Goal: Information Seeking & Learning: Learn about a topic

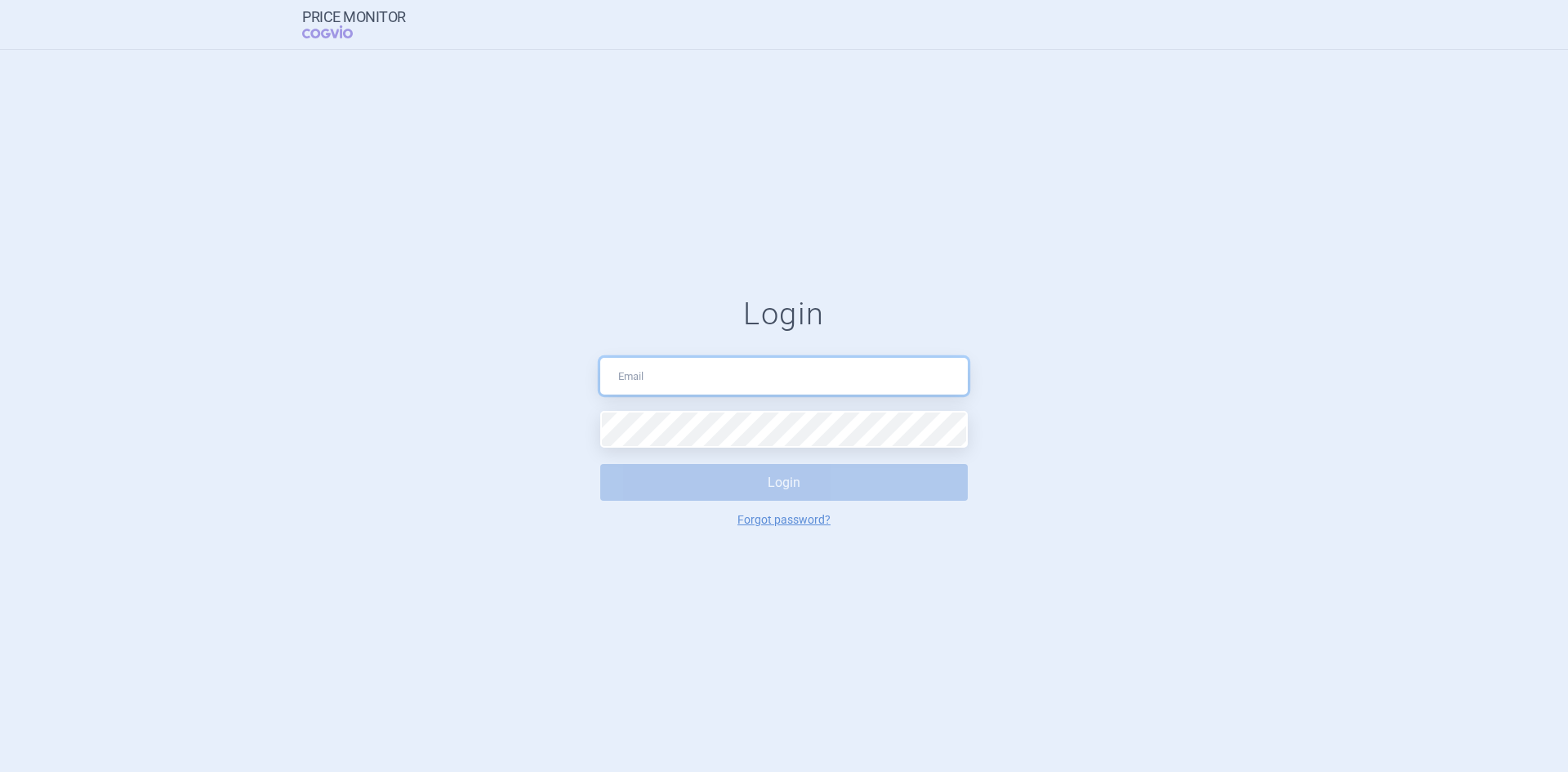
click at [741, 383] on input "text" at bounding box center [784, 376] width 367 height 37
type input "[PERSON_NAME][EMAIL_ADDRESS][PERSON_NAME][DOMAIN_NAME]"
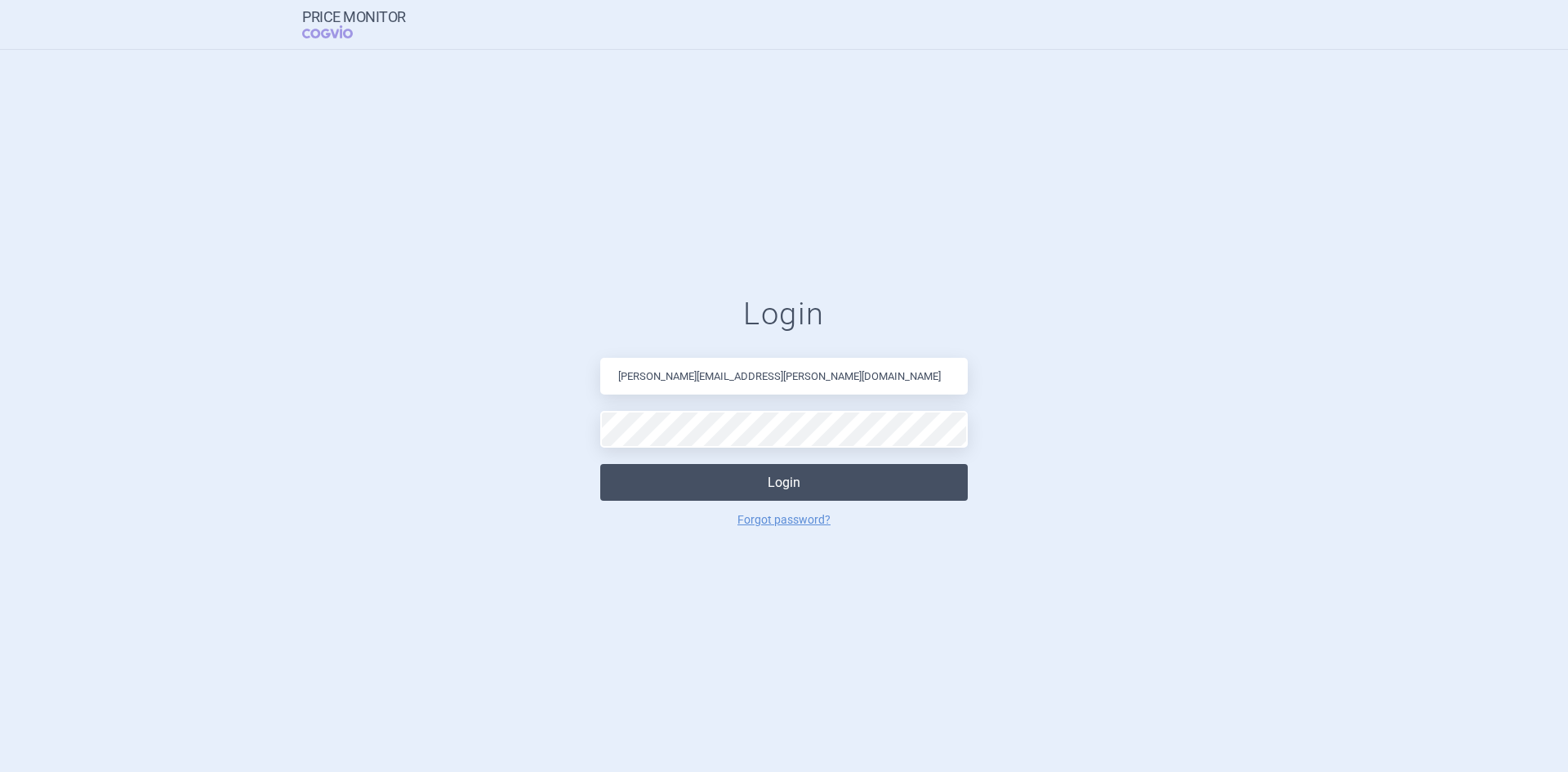
click at [793, 488] on button "Login" at bounding box center [784, 483] width 367 height 37
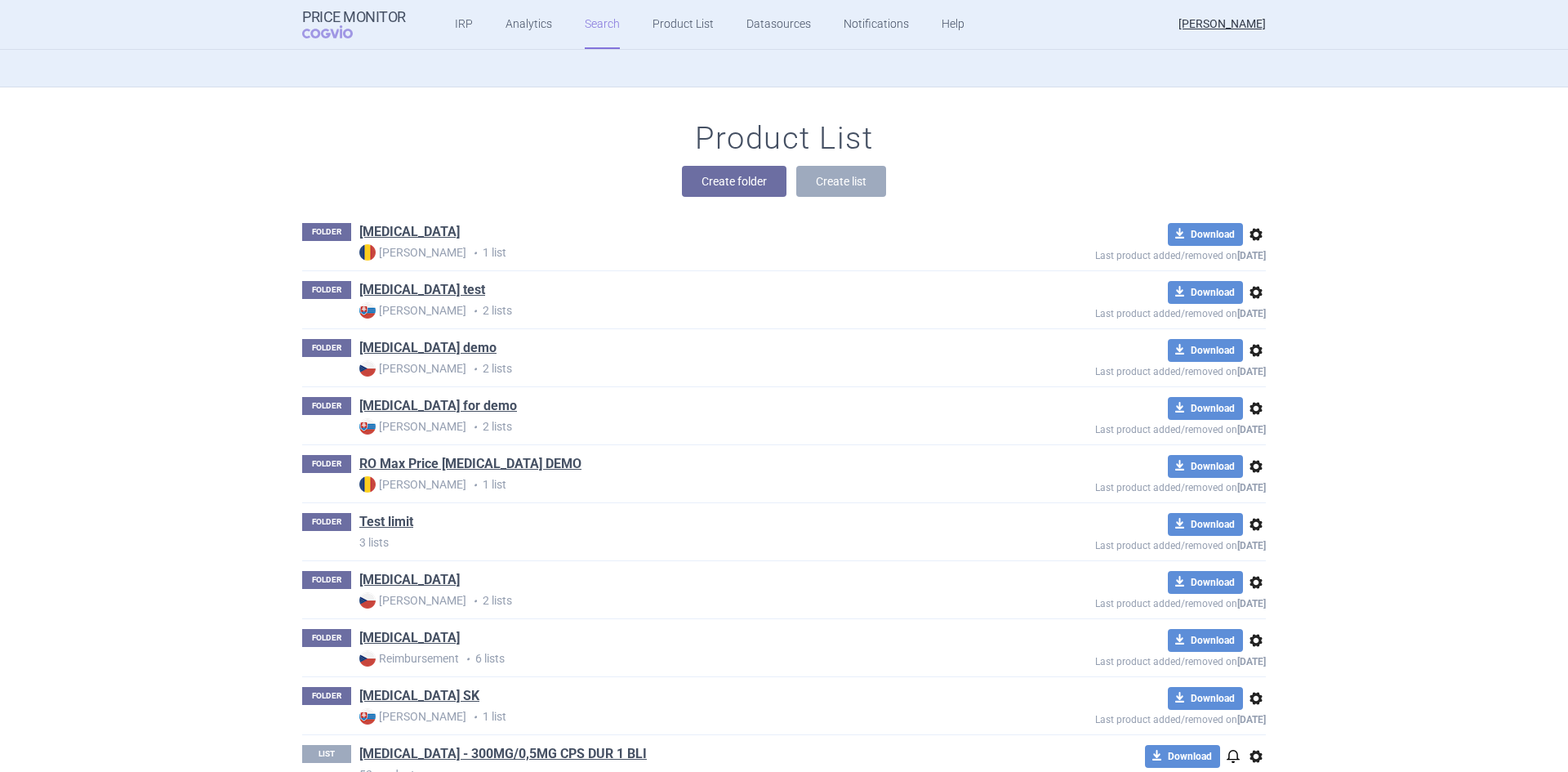
scroll to position [245, 0]
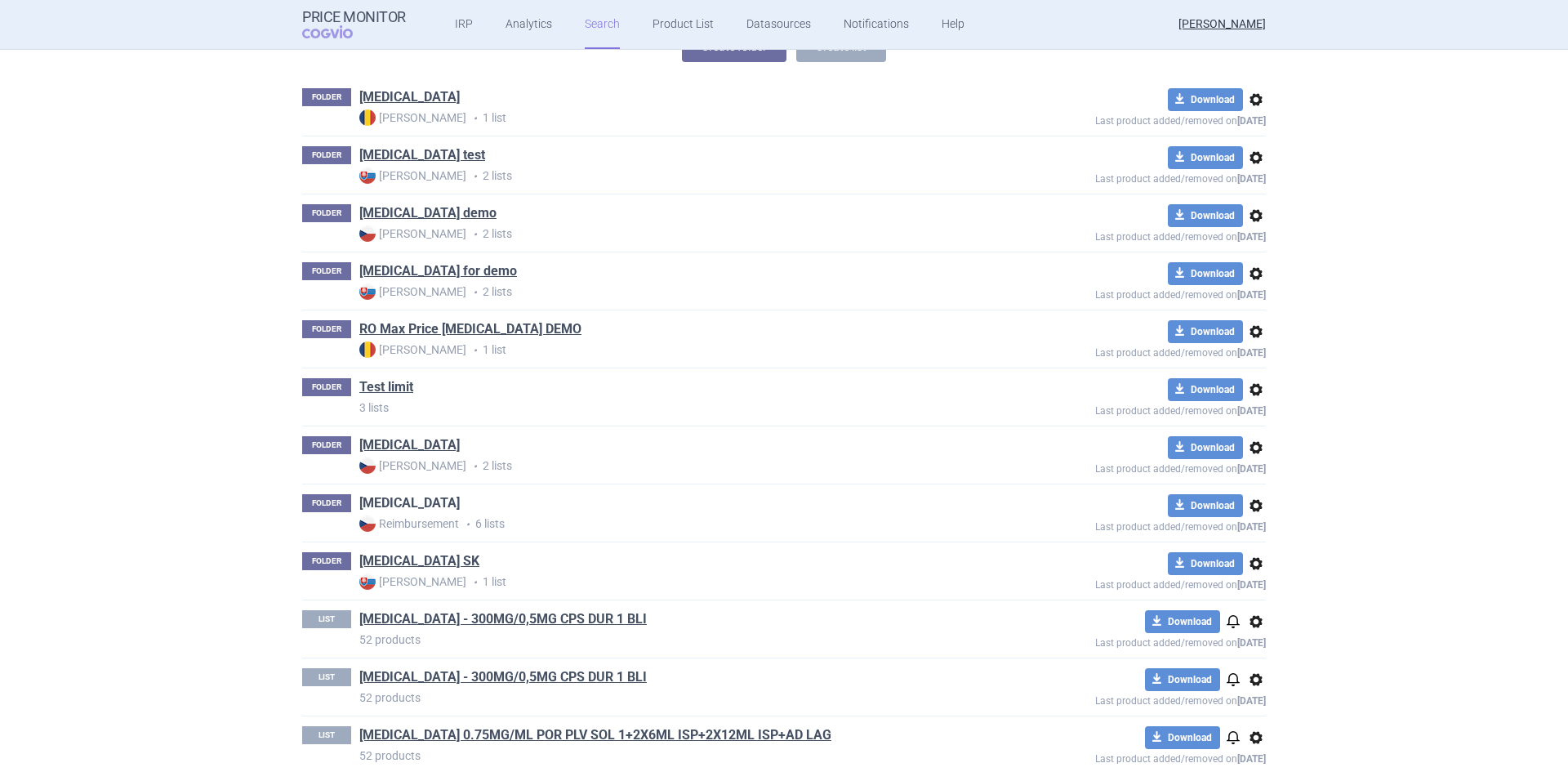
click at [375, 499] on link "[MEDICAL_DATA]" at bounding box center [410, 503] width 101 height 18
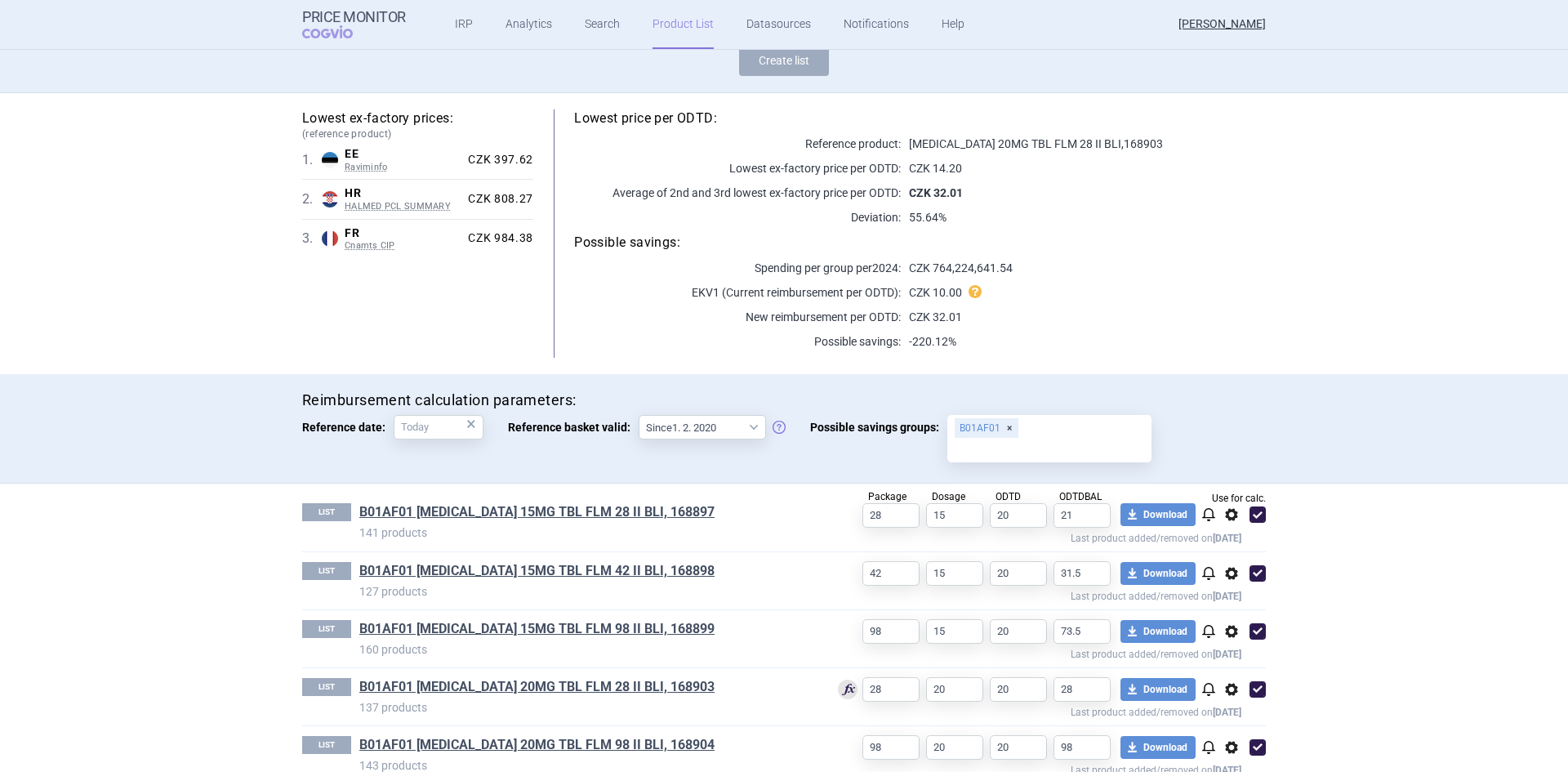
scroll to position [232, 0]
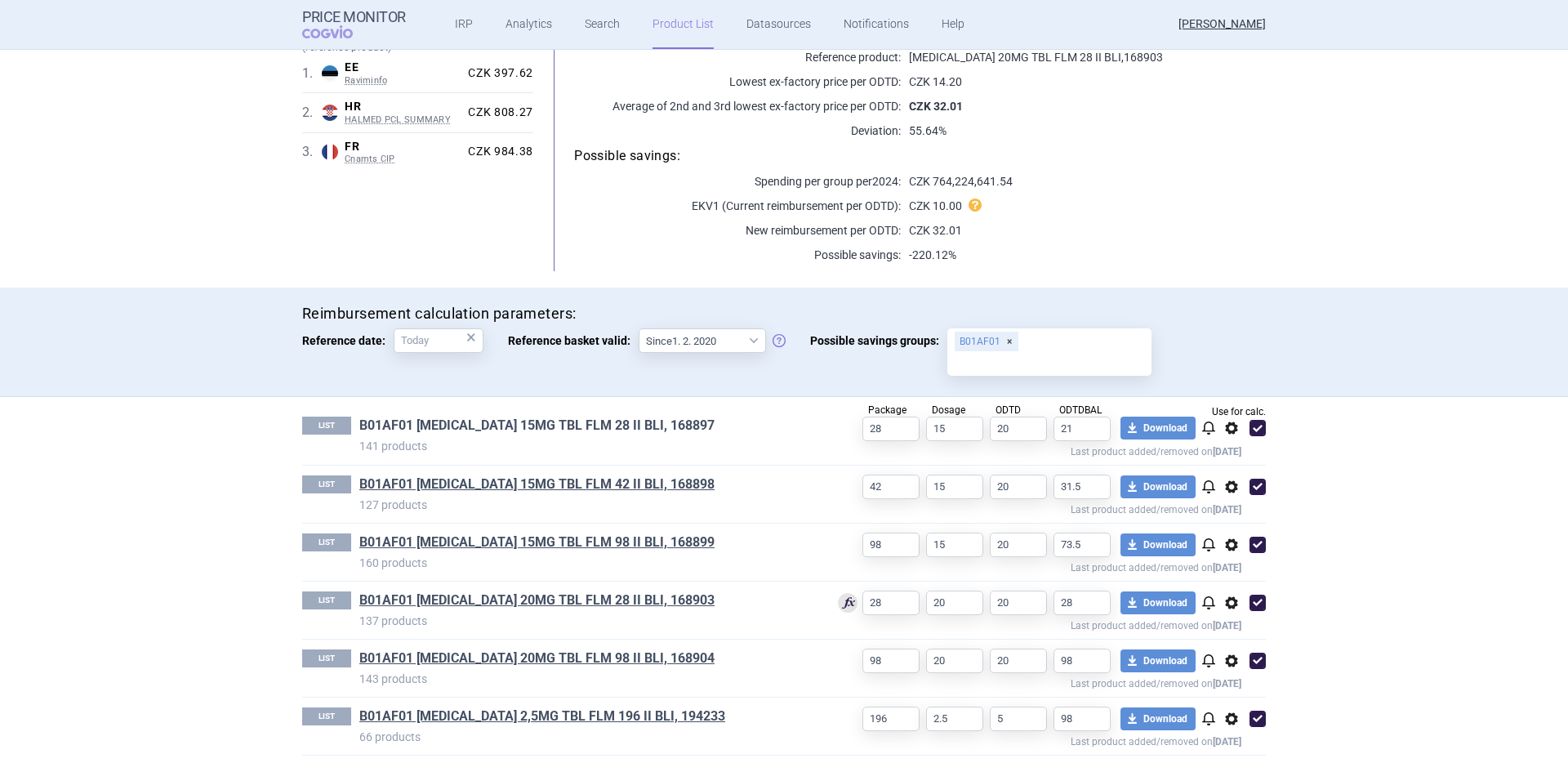
click at [544, 426] on link "B01AF01 [MEDICAL_DATA] 15MG TBL FLM 28 II BLI, 168897" at bounding box center [537, 426] width 355 height 18
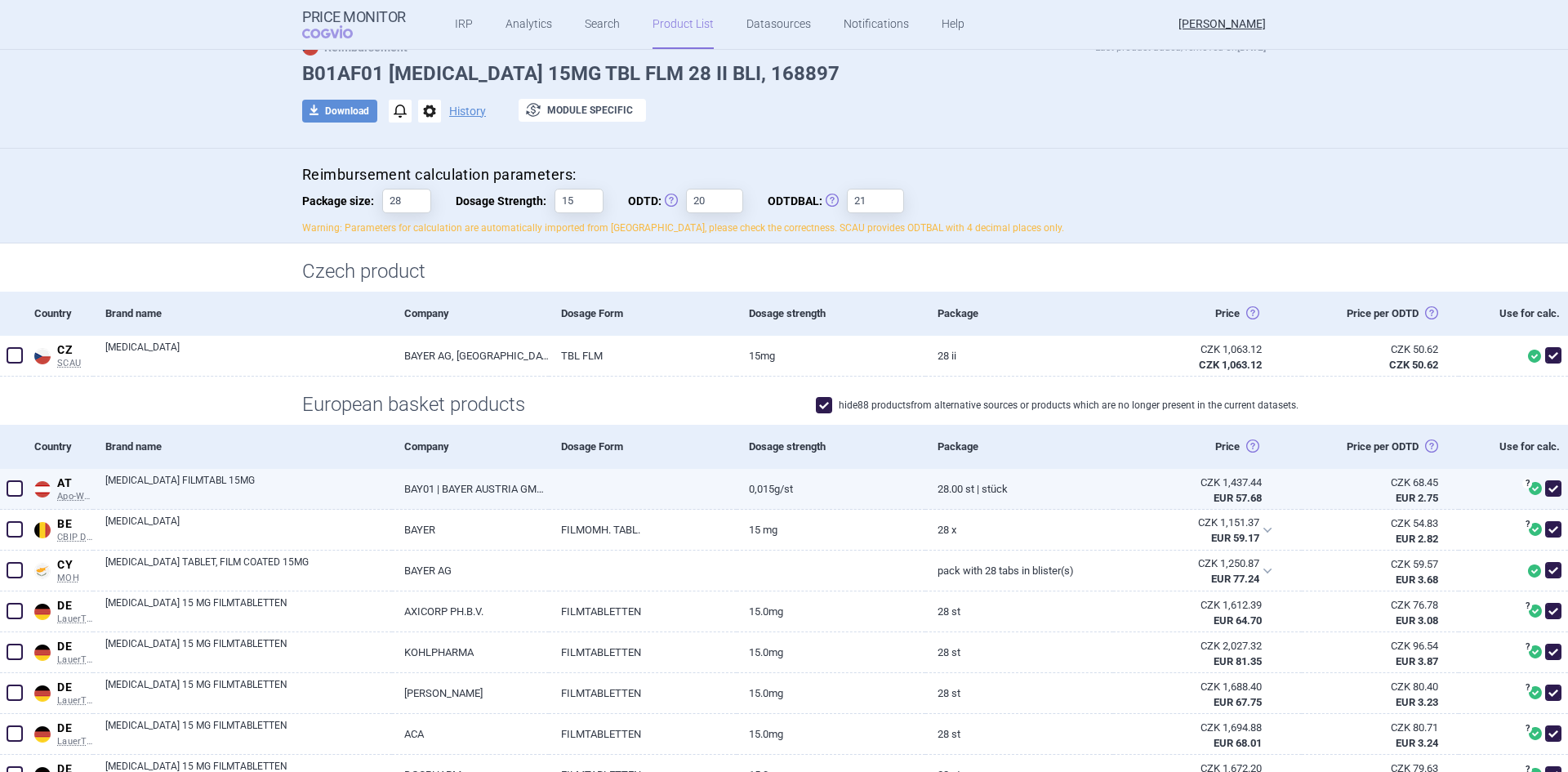
scroll to position [164, 0]
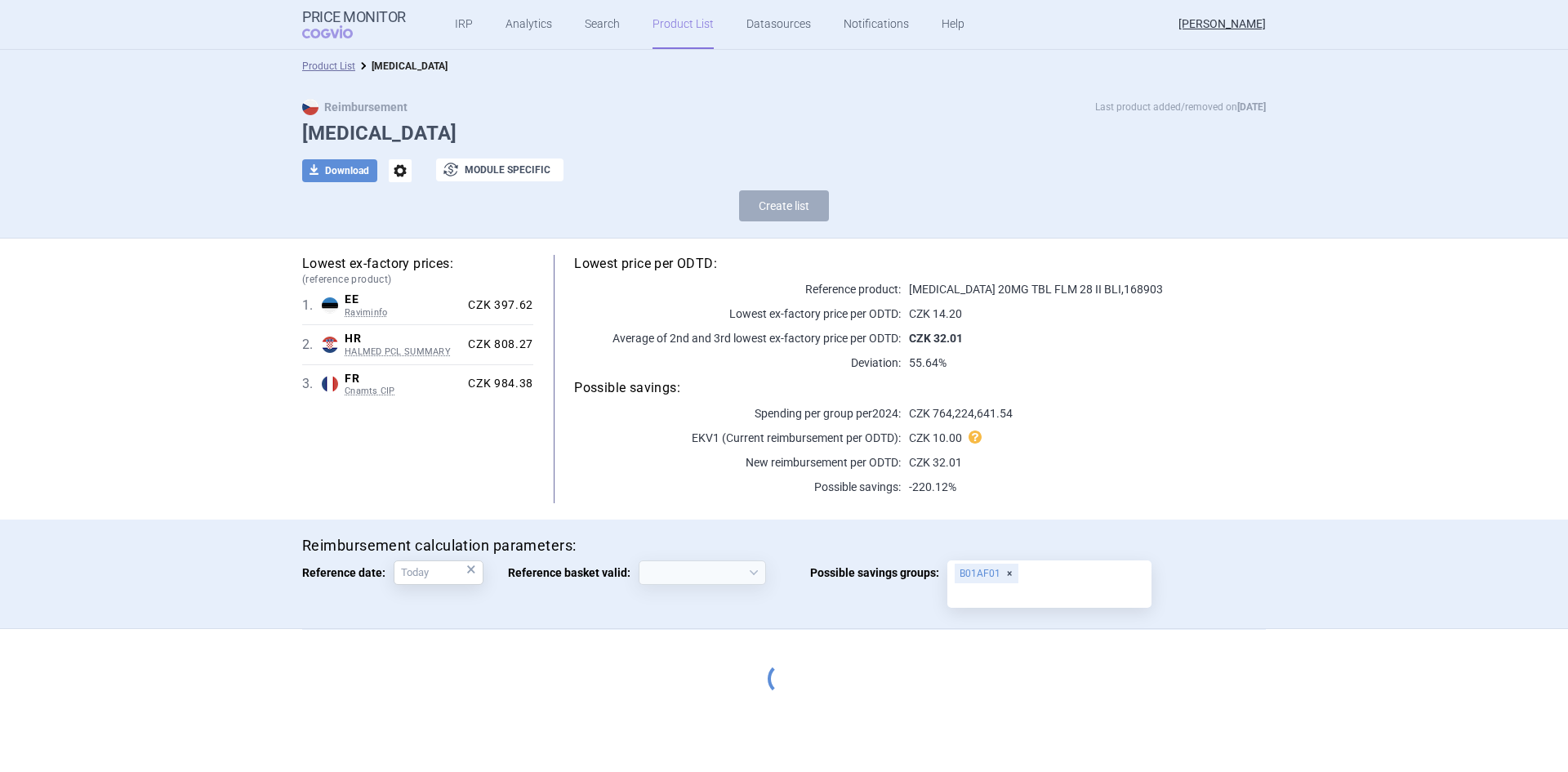
select select "[DATE]"
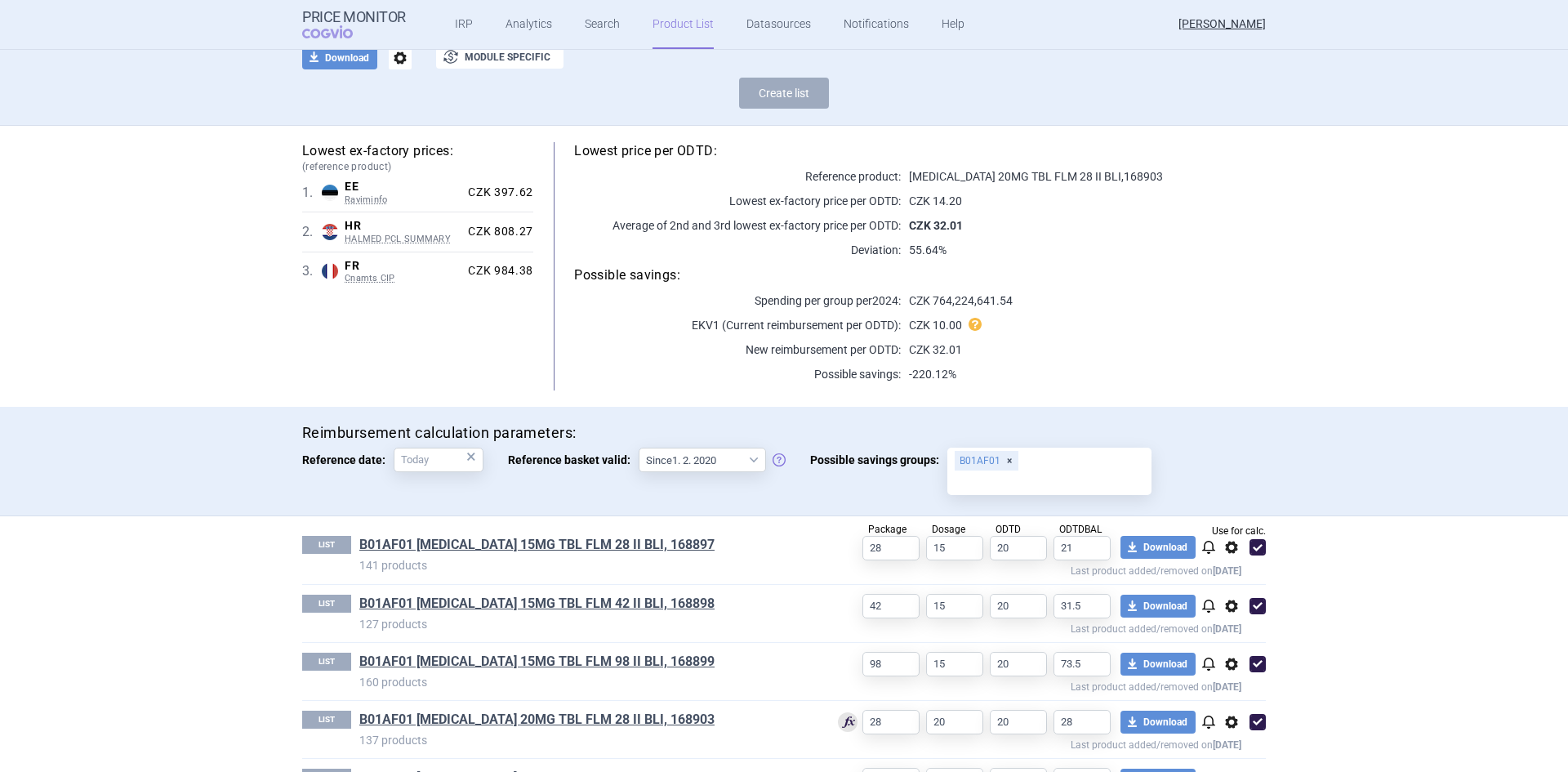
scroll to position [232, 0]
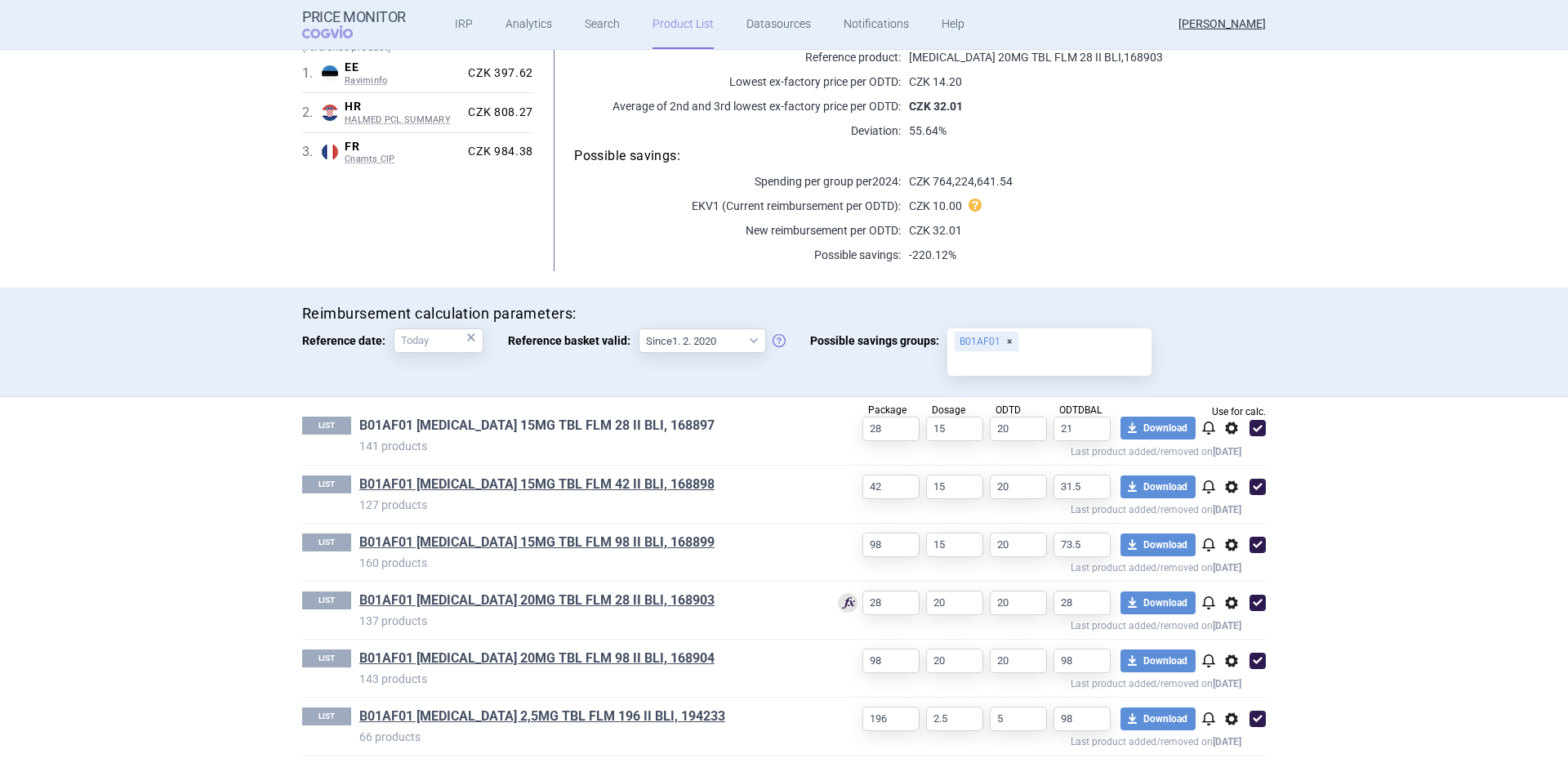
click at [557, 426] on link "B01AF01 [MEDICAL_DATA] 15MG TBL FLM 28 II BLI, 168897" at bounding box center [537, 426] width 355 height 18
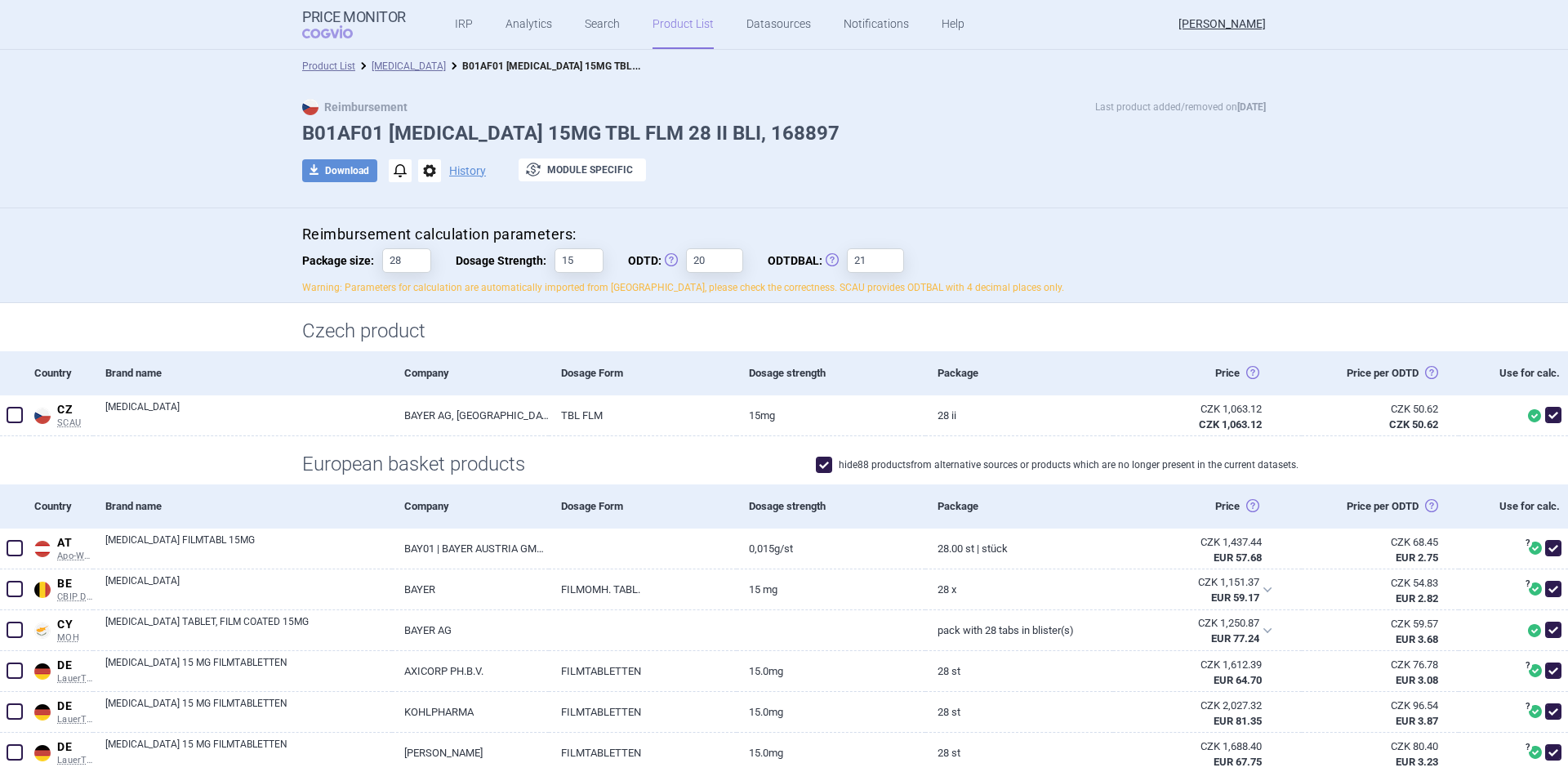
drag, startPoint x: 1113, startPoint y: 233, endPoint x: 1083, endPoint y: 225, distance: 31.0
click at [1113, 233] on h4 "Reimbursement calculation parameters:" at bounding box center [784, 234] width 964 height 20
